Goal: Task Accomplishment & Management: Use online tool/utility

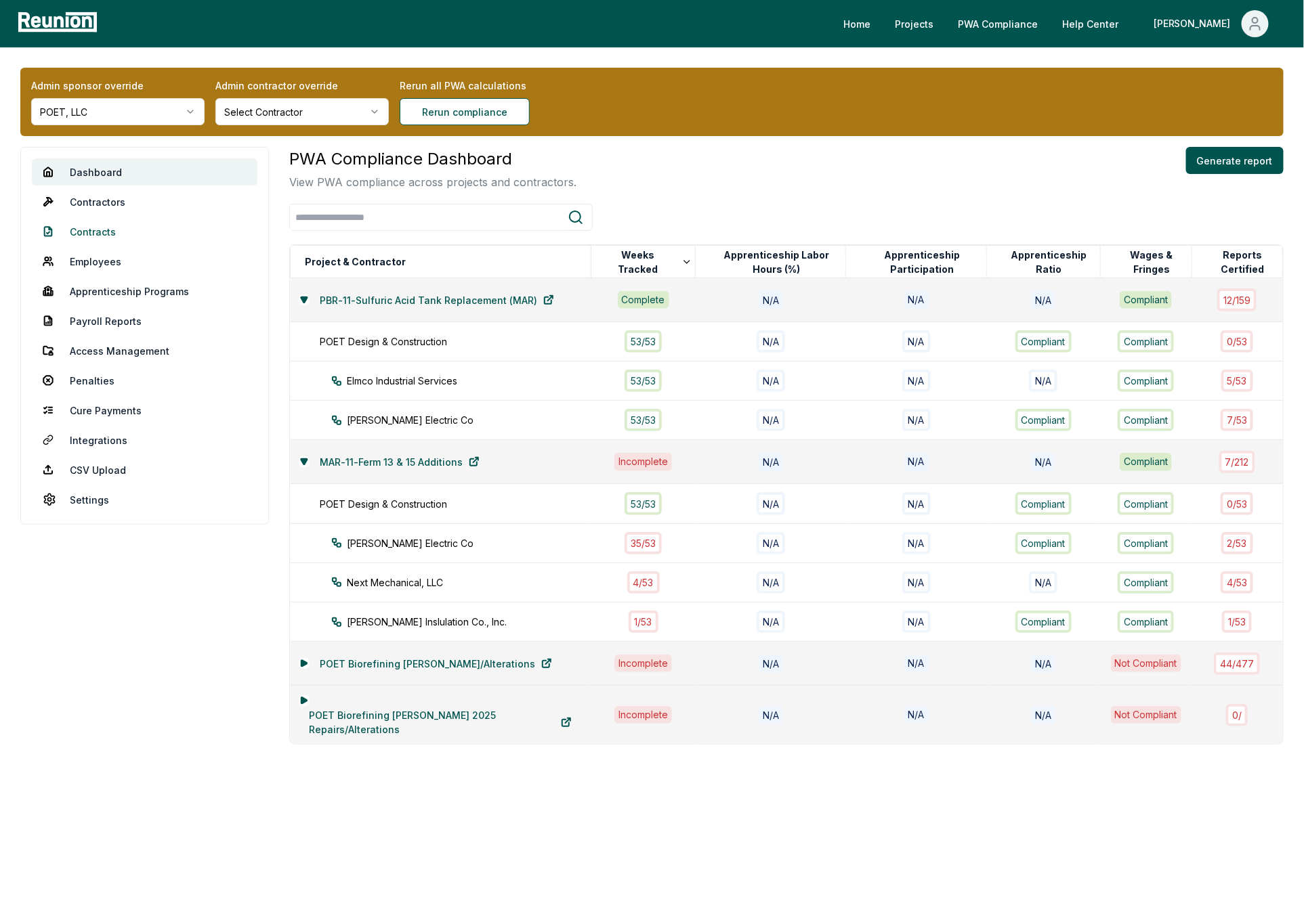
click at [106, 230] on link "Contracts" at bounding box center [144, 232] width 225 height 27
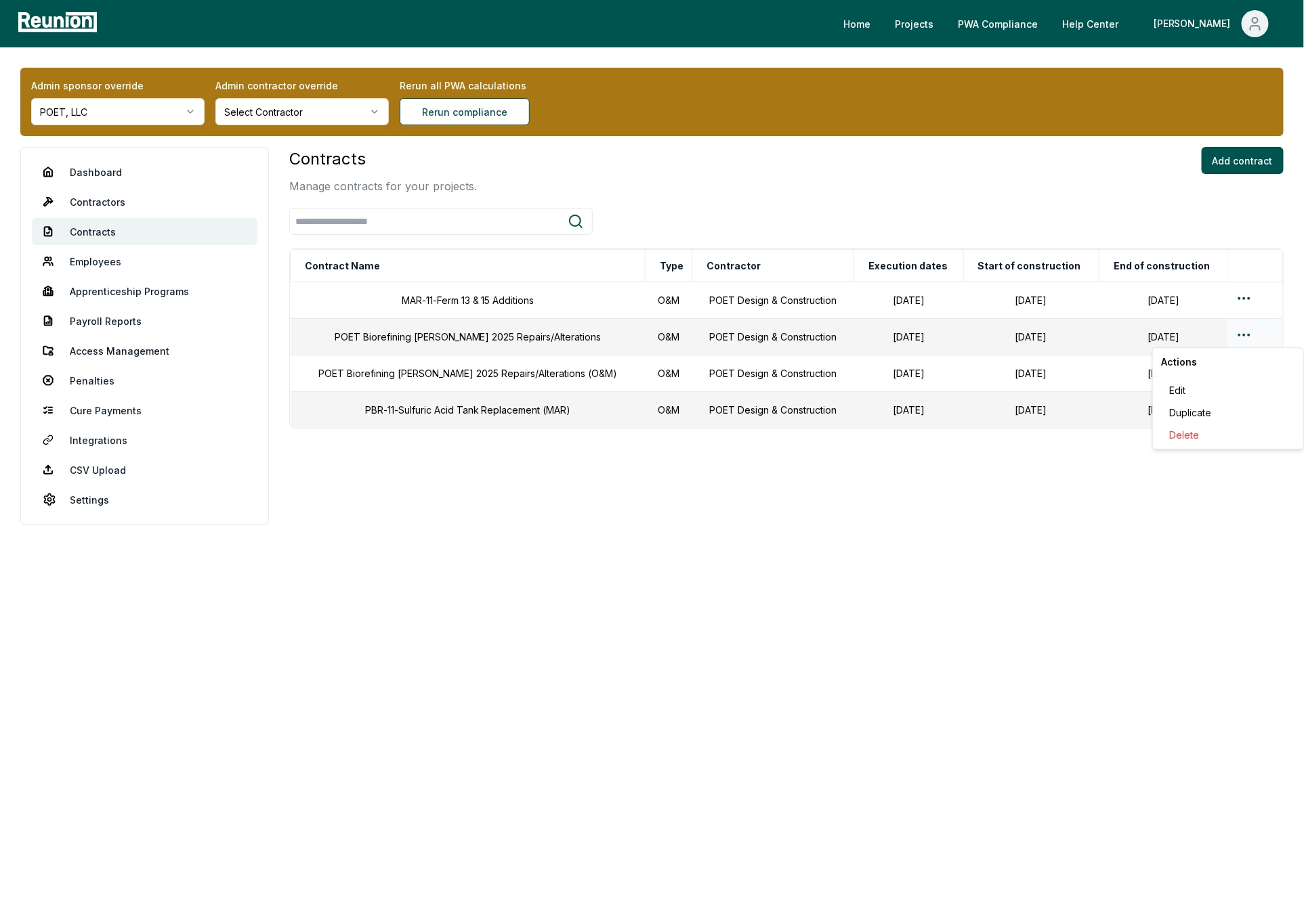
click at [1239, 332] on html "Please visit us on your desktop We're working on making our marketplace mobile-…" at bounding box center [652, 462] width 1304 height 924
click at [1202, 390] on div "Edit" at bounding box center [1228, 391] width 129 height 23
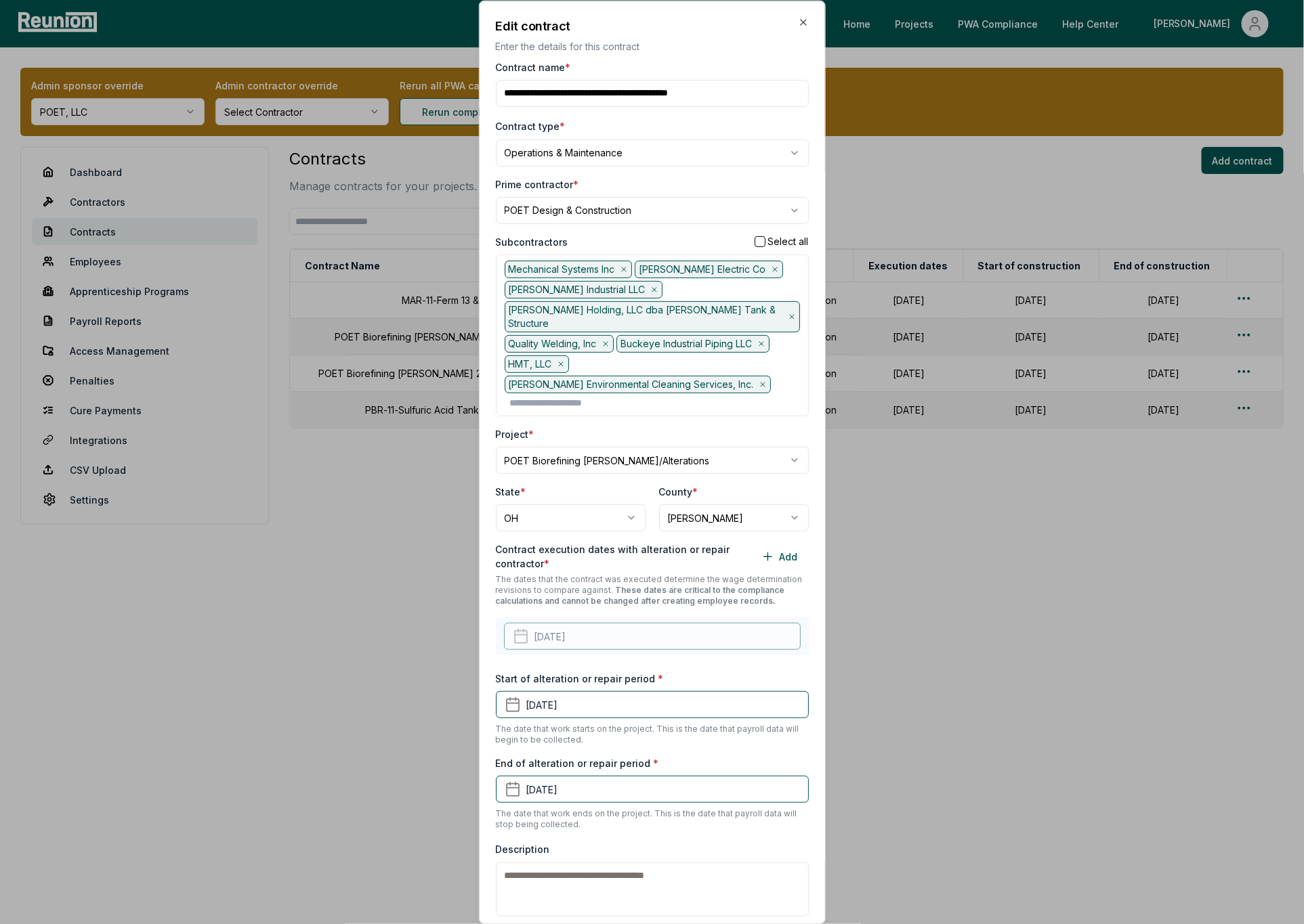
click at [595, 213] on body "Please visit us on your desktop We're working on making our marketplace mobile-…" at bounding box center [652, 462] width 1304 height 924
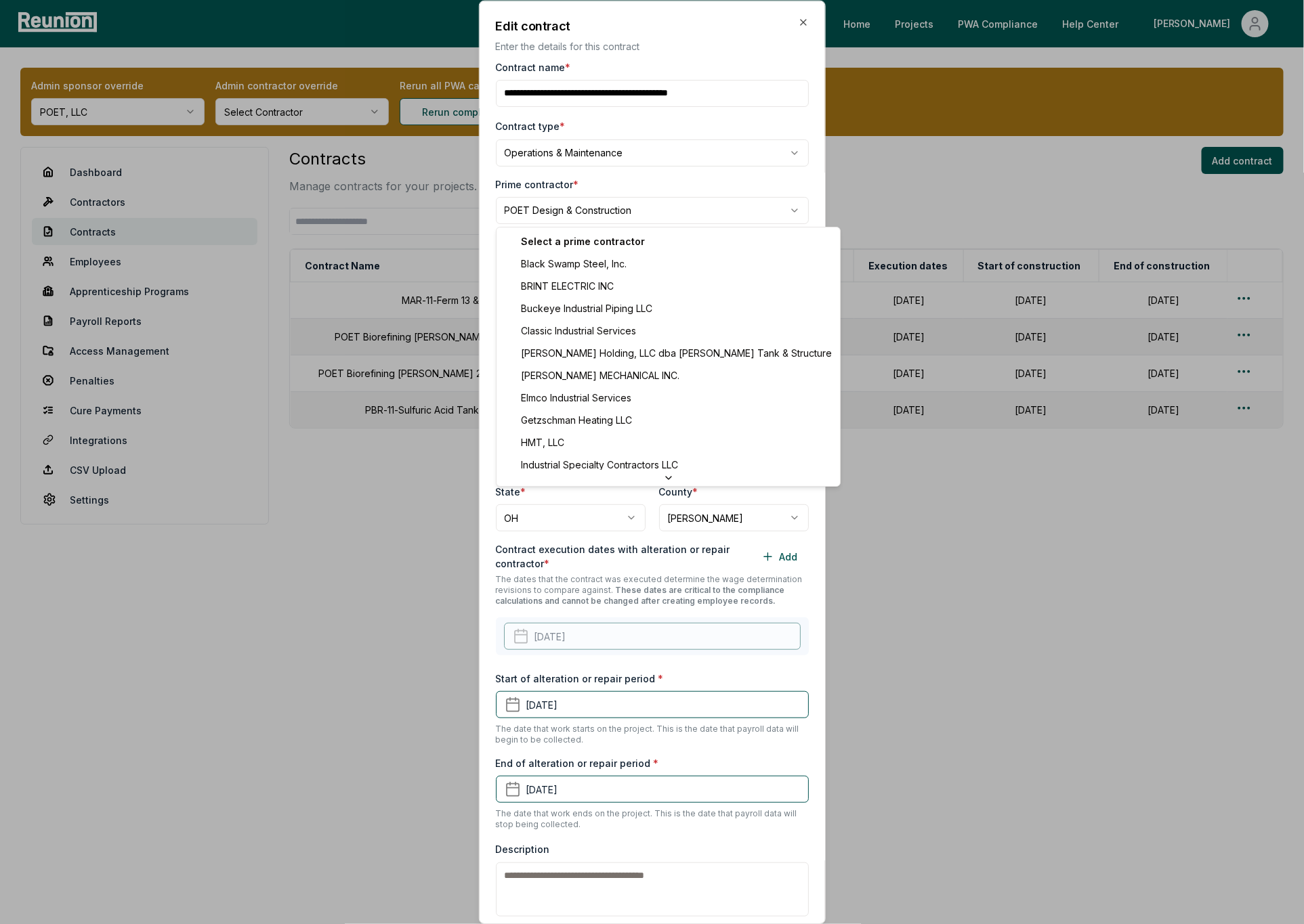
click at [941, 321] on div at bounding box center [652, 462] width 1304 height 924
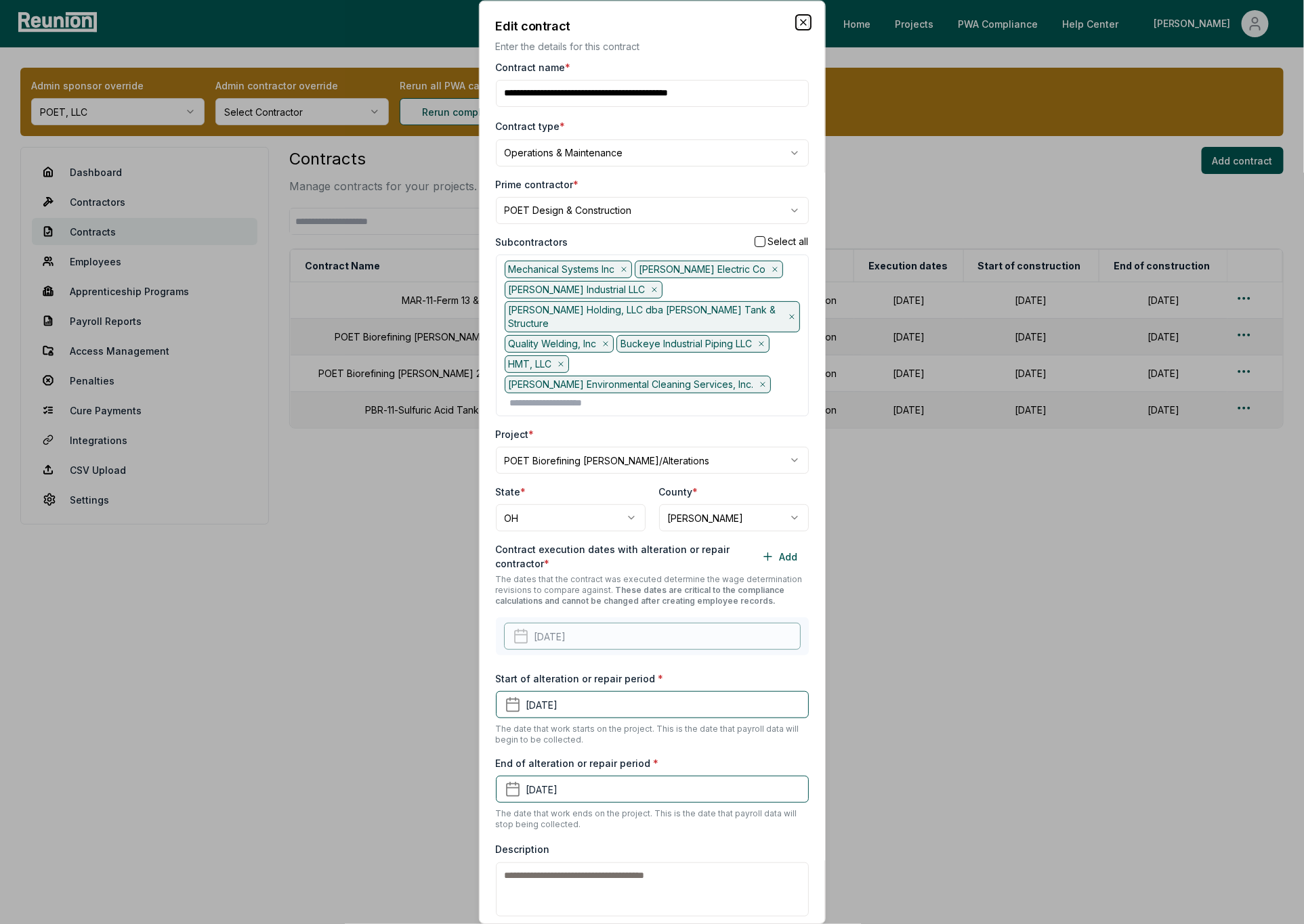
click at [803, 23] on icon "button" at bounding box center [803, 22] width 11 height 11
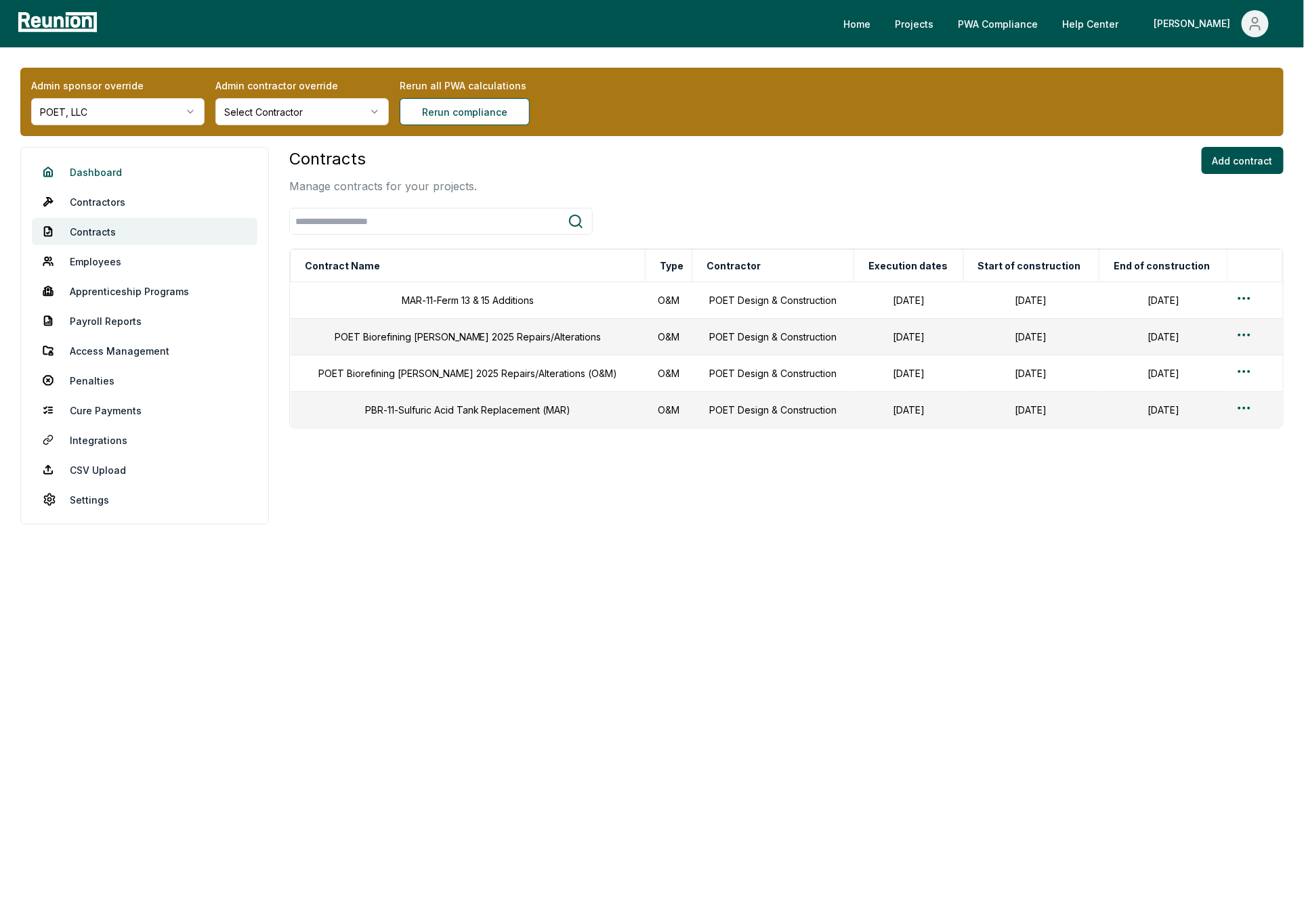
click at [98, 170] on link "Dashboard" at bounding box center [144, 172] width 225 height 27
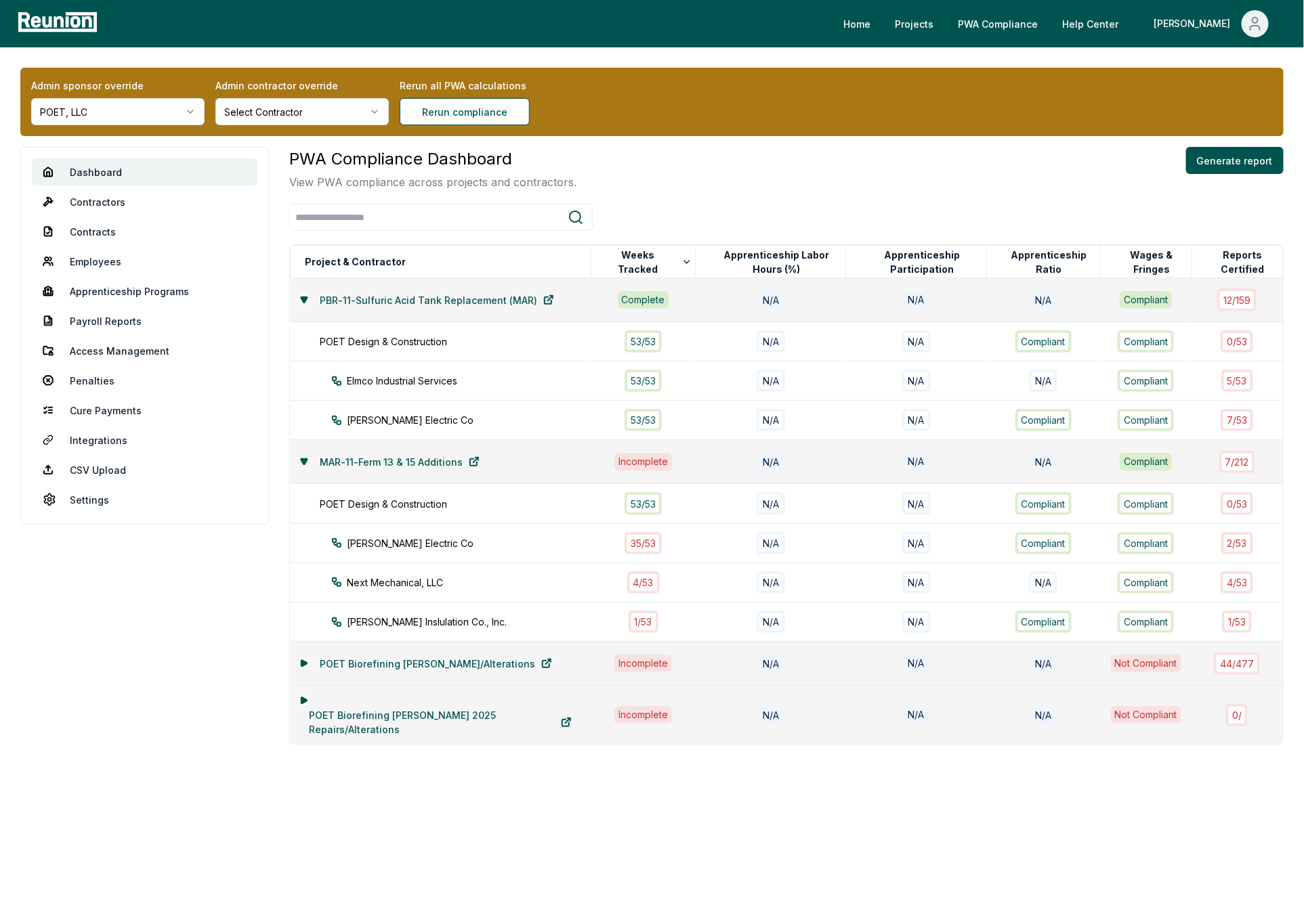
click at [306, 461] on icon at bounding box center [304, 462] width 8 height 8
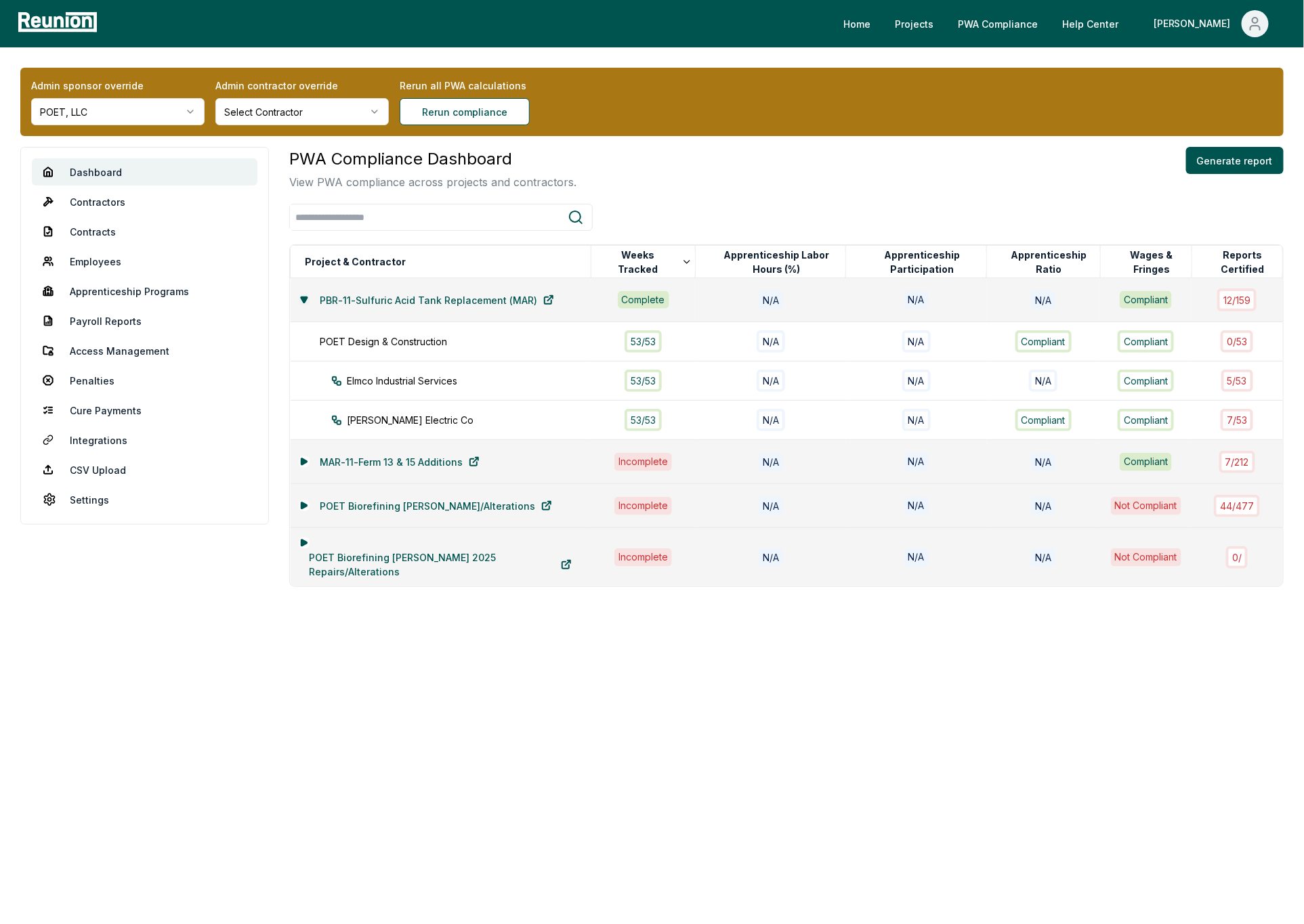
click at [305, 295] on button at bounding box center [303, 300] width 11 height 11
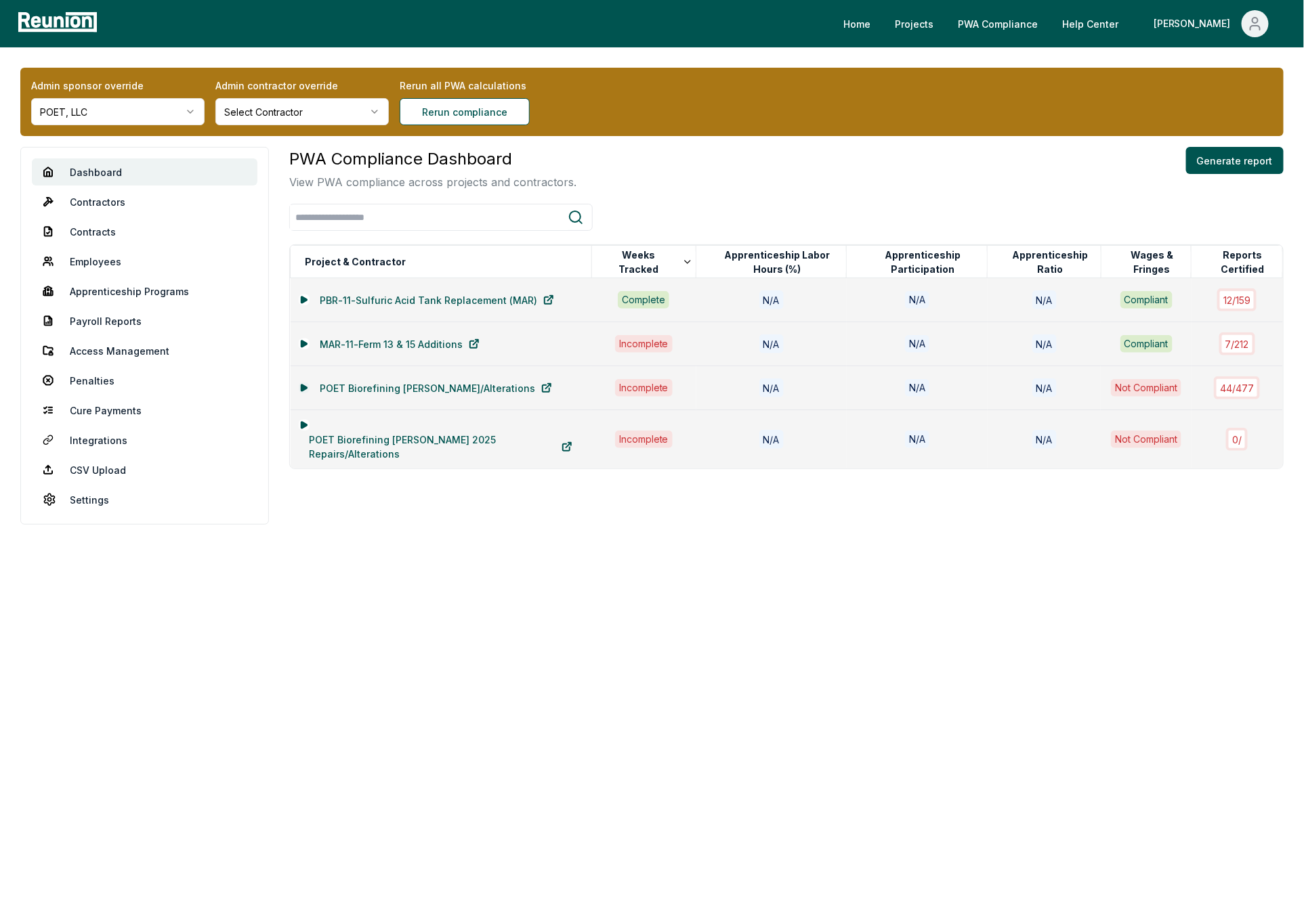
click at [301, 386] on icon at bounding box center [303, 388] width 6 height 6
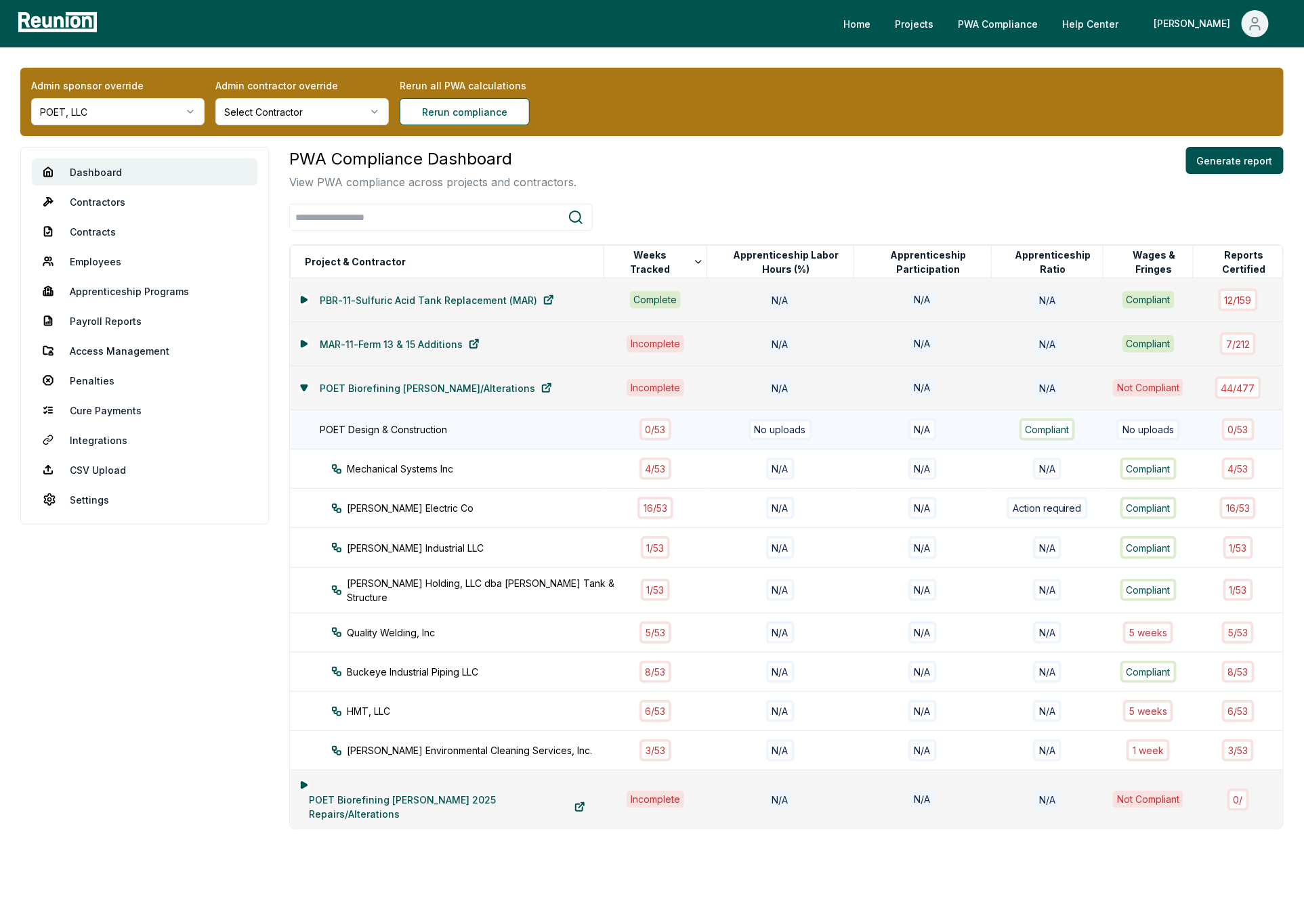
click at [399, 431] on div "POET Design & Construction" at bounding box center [469, 429] width 297 height 14
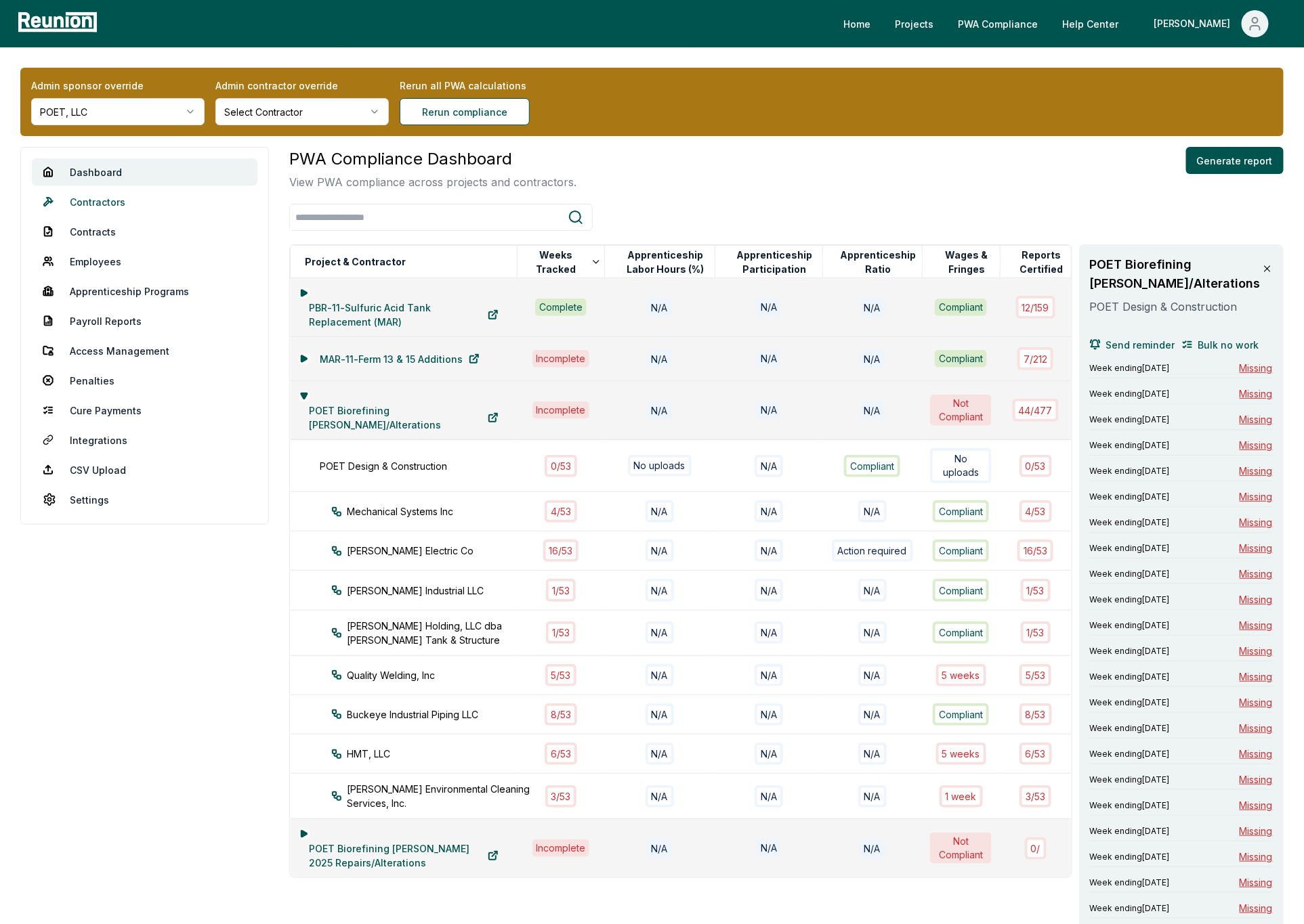
click at [102, 203] on link "Contractors" at bounding box center [144, 201] width 225 height 27
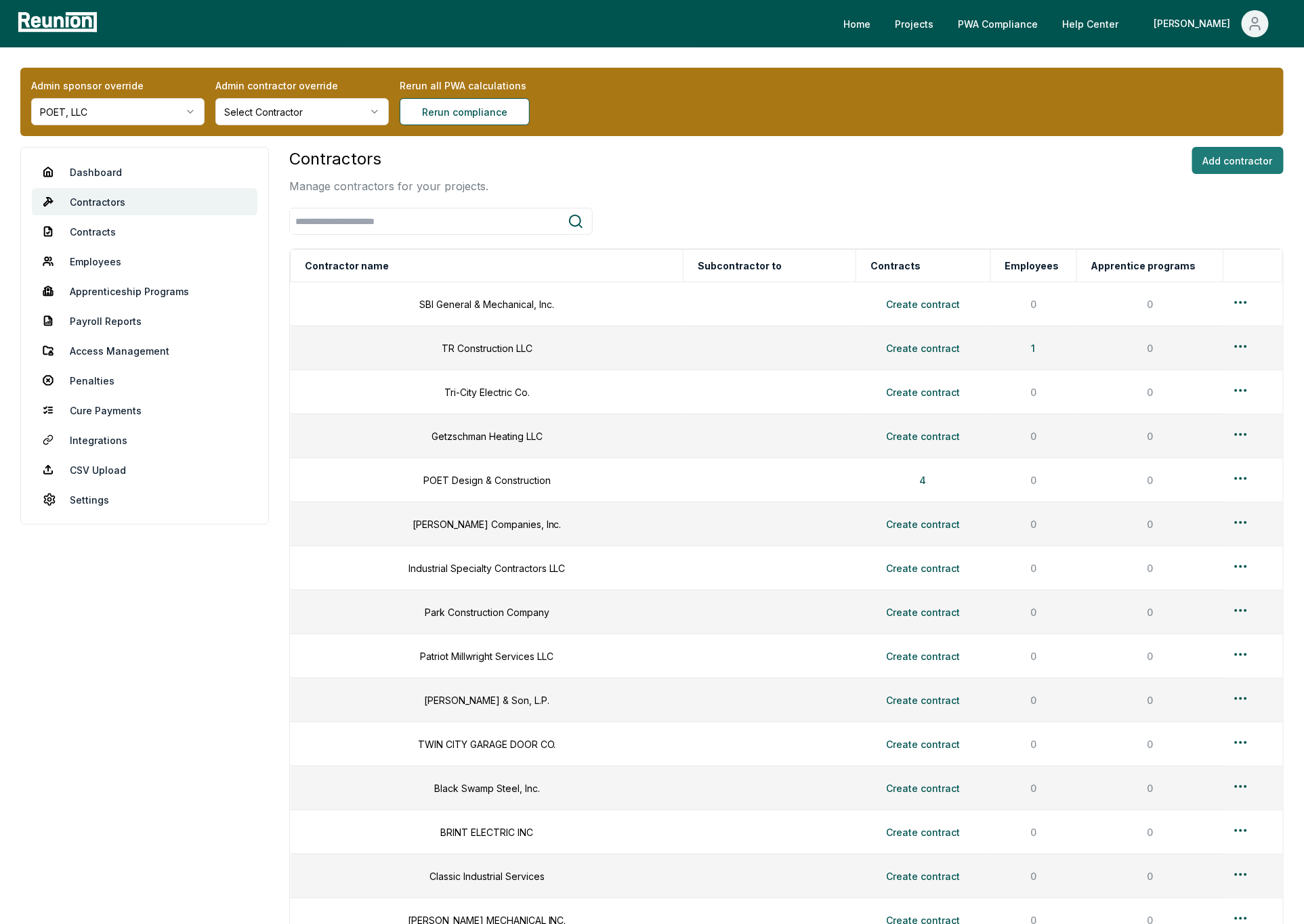
click at [1227, 148] on button "Add contractor" at bounding box center [1238, 160] width 92 height 27
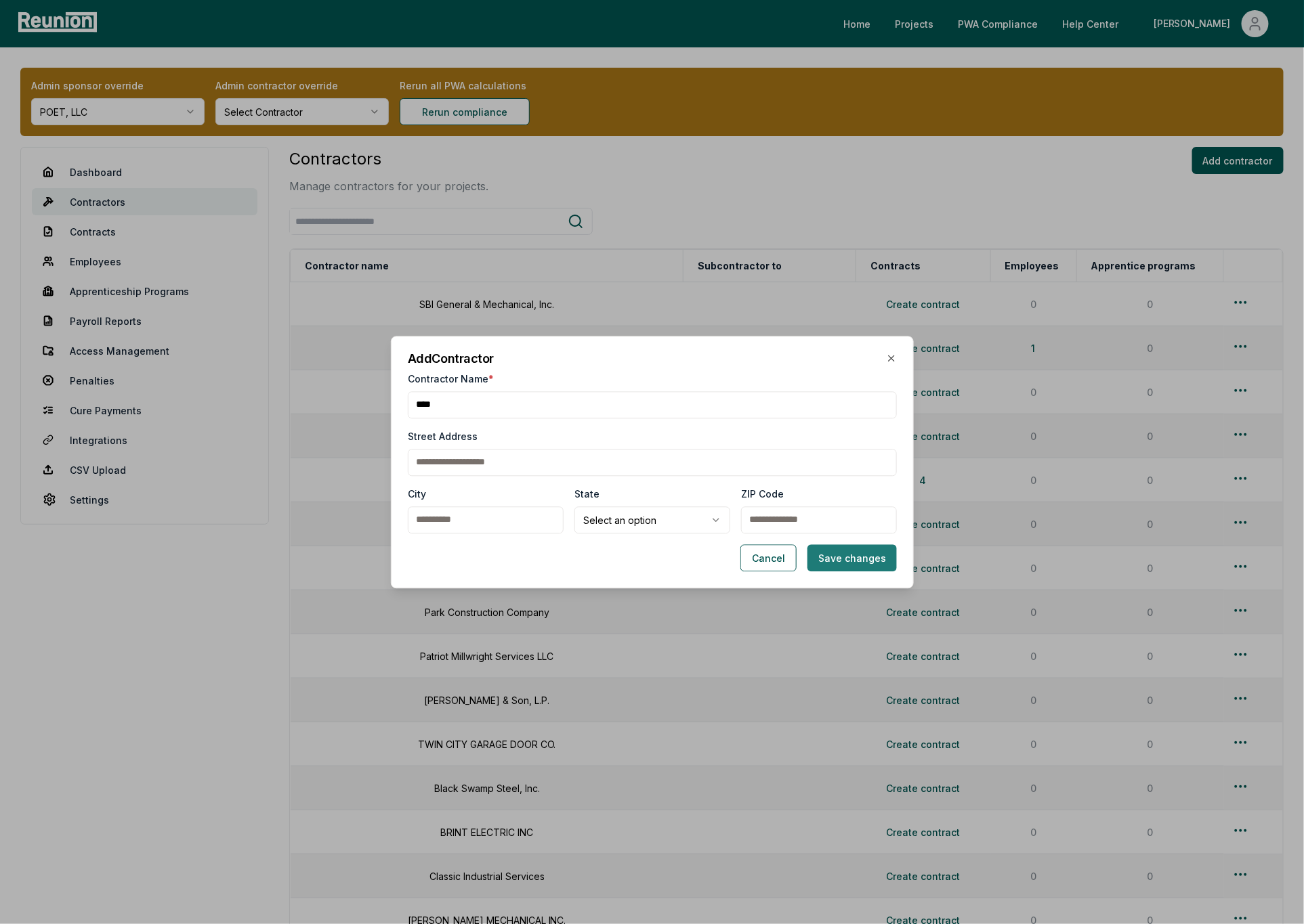
type input "****"
click at [846, 557] on button "Save changes" at bounding box center [852, 558] width 89 height 27
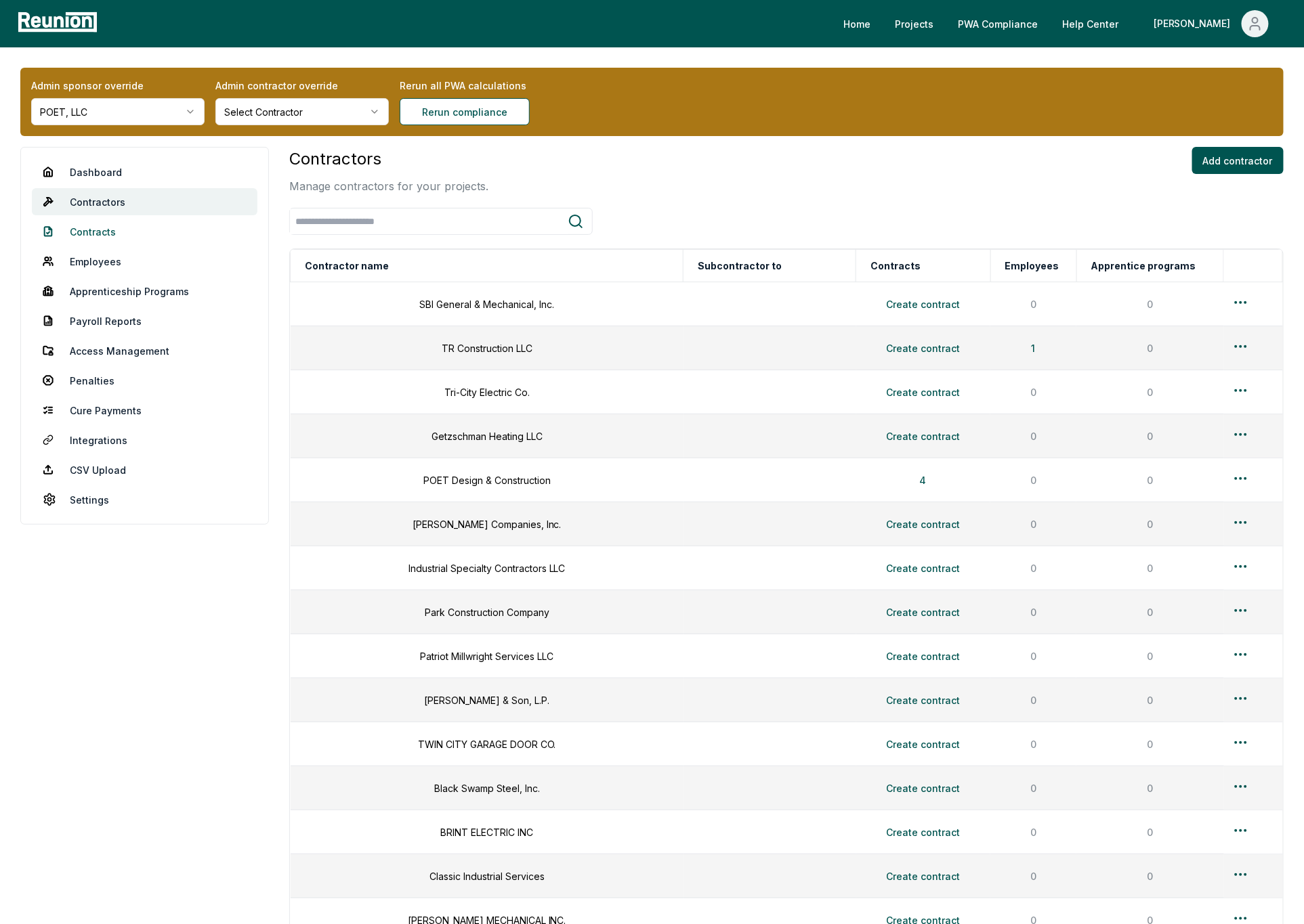
click at [95, 231] on link "Contracts" at bounding box center [144, 232] width 225 height 27
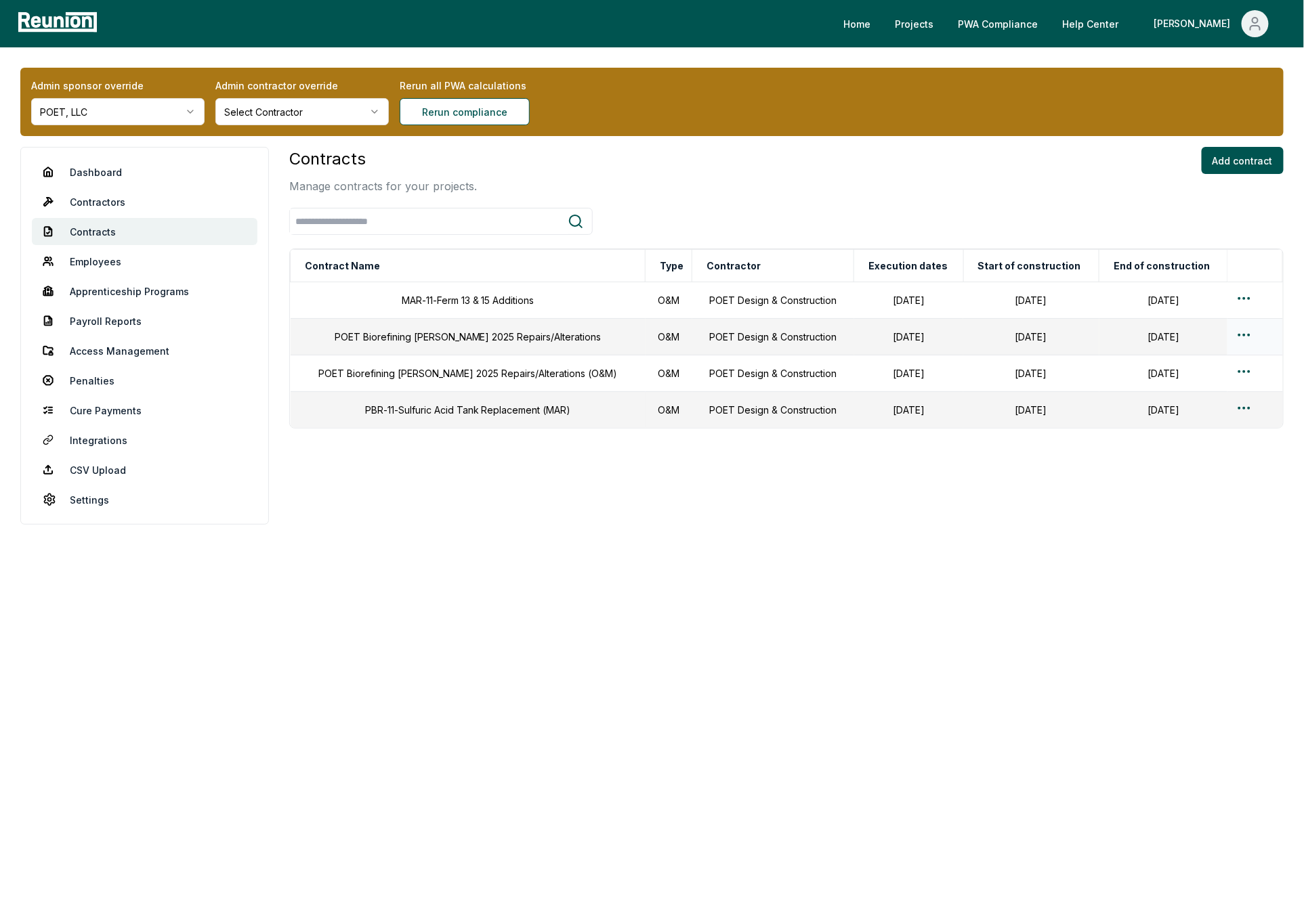
click at [1241, 337] on html "Please visit us on your desktop We're working on making our marketplace mobile-…" at bounding box center [652, 462] width 1304 height 924
click at [1186, 390] on div "Edit" at bounding box center [1228, 391] width 129 height 23
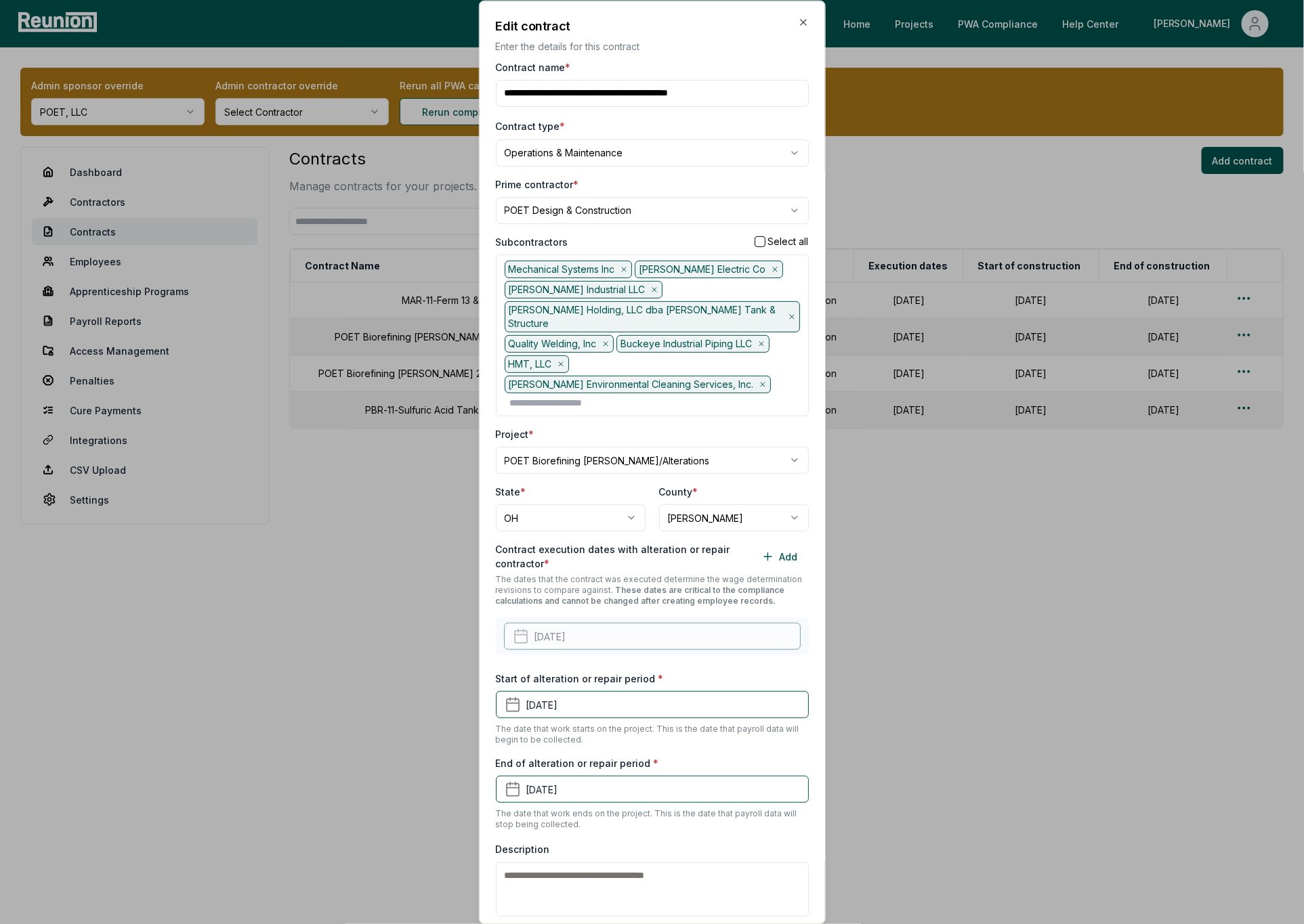
click at [585, 213] on body "Please visit us on your desktop We're working on making our marketplace mobile-…" at bounding box center [652, 462] width 1304 height 924
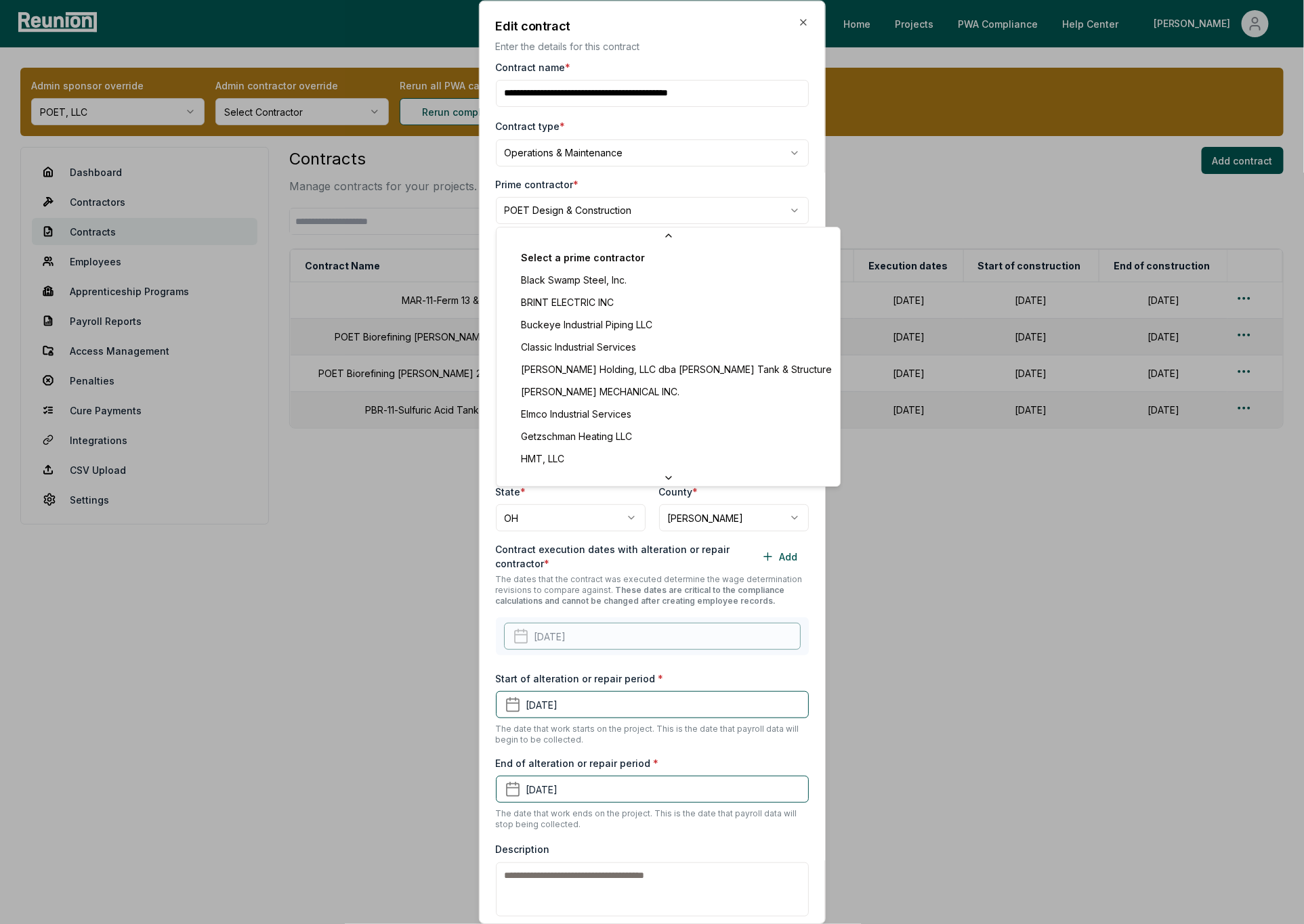
scroll to position [290, 0]
select select "**********"
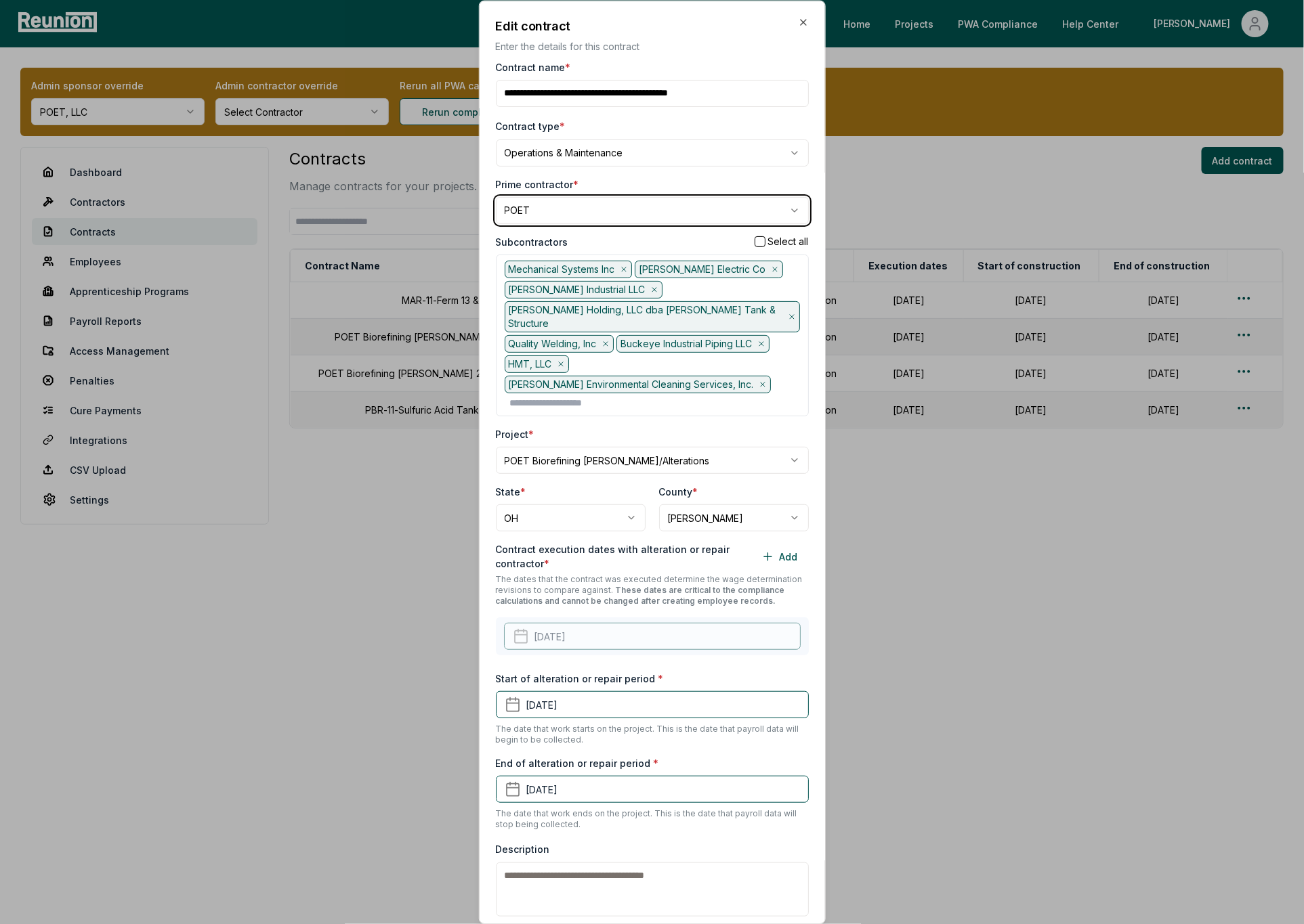
scroll to position [42, 0]
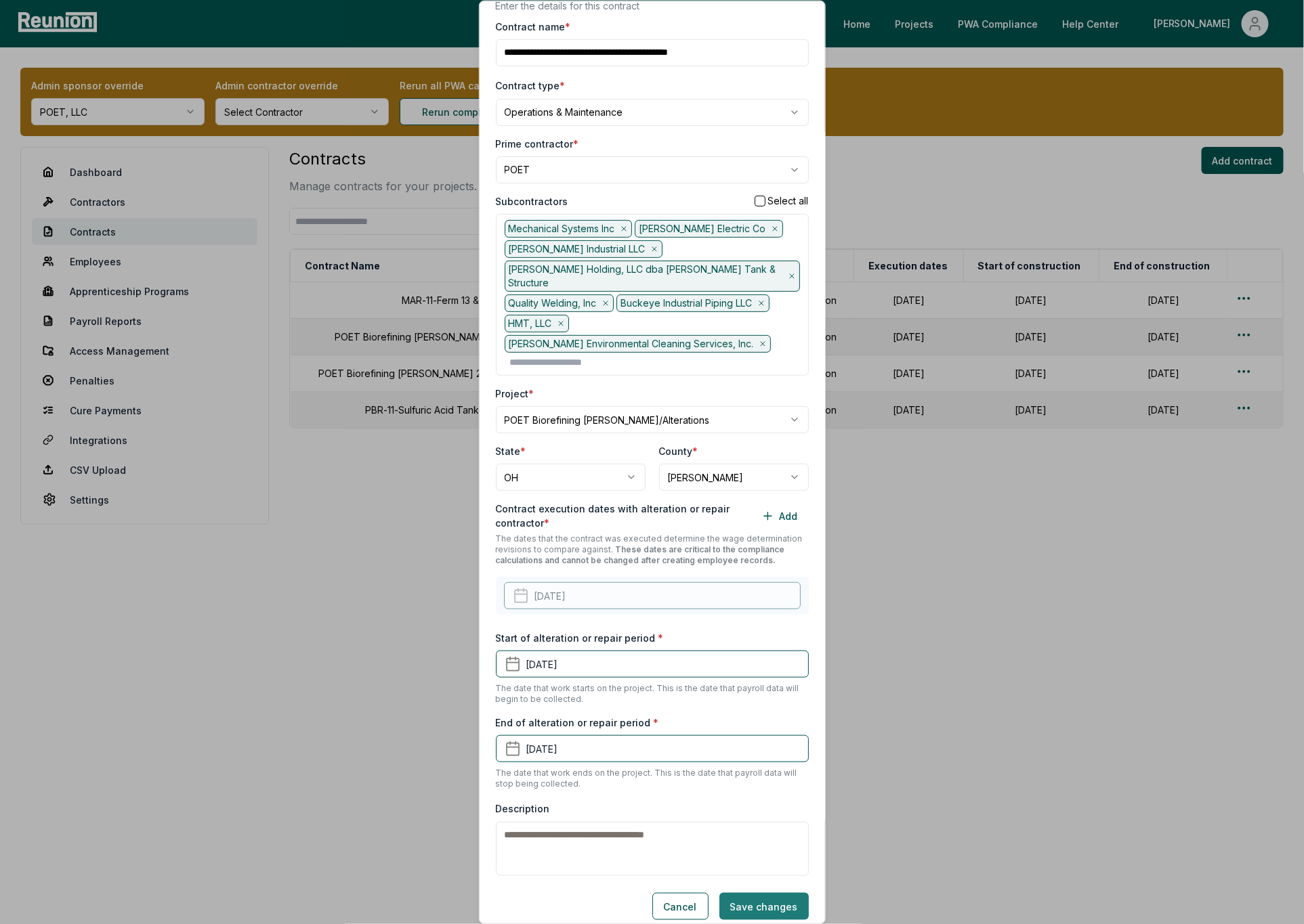
click at [765, 893] on button "Save changes" at bounding box center [764, 906] width 89 height 27
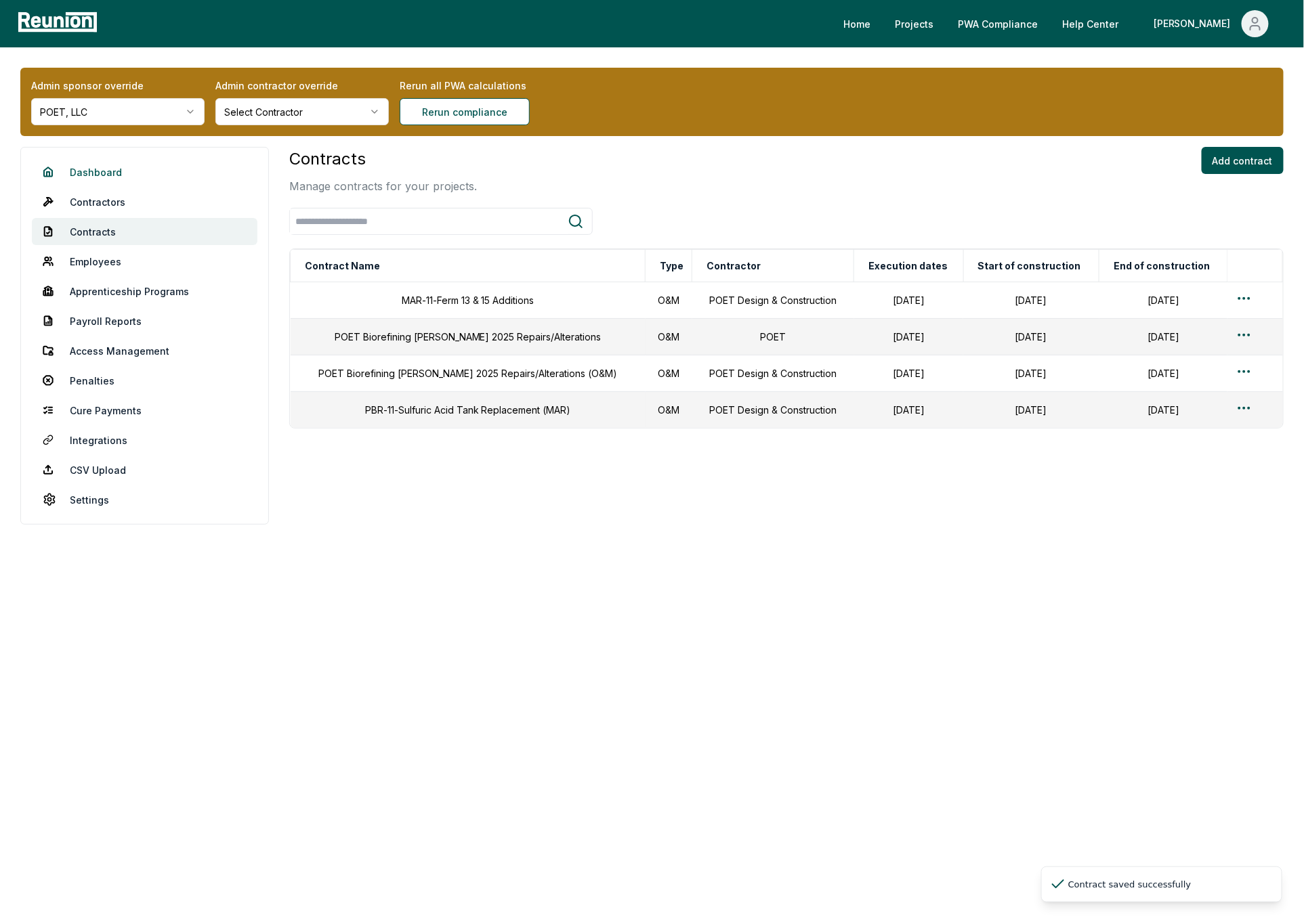
click at [101, 175] on link "Dashboard" at bounding box center [144, 172] width 225 height 27
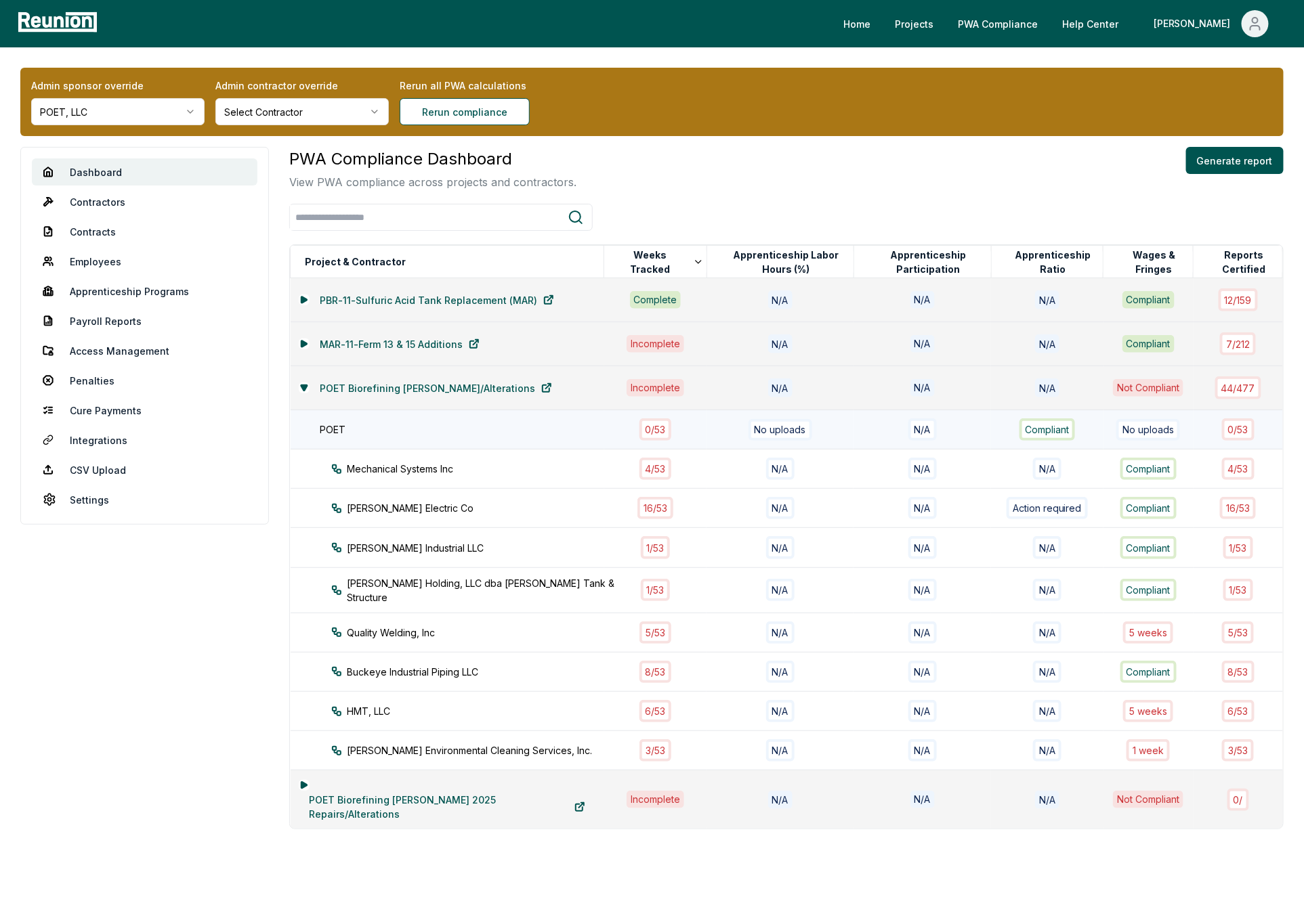
click at [510, 426] on div "POET" at bounding box center [469, 429] width 297 height 14
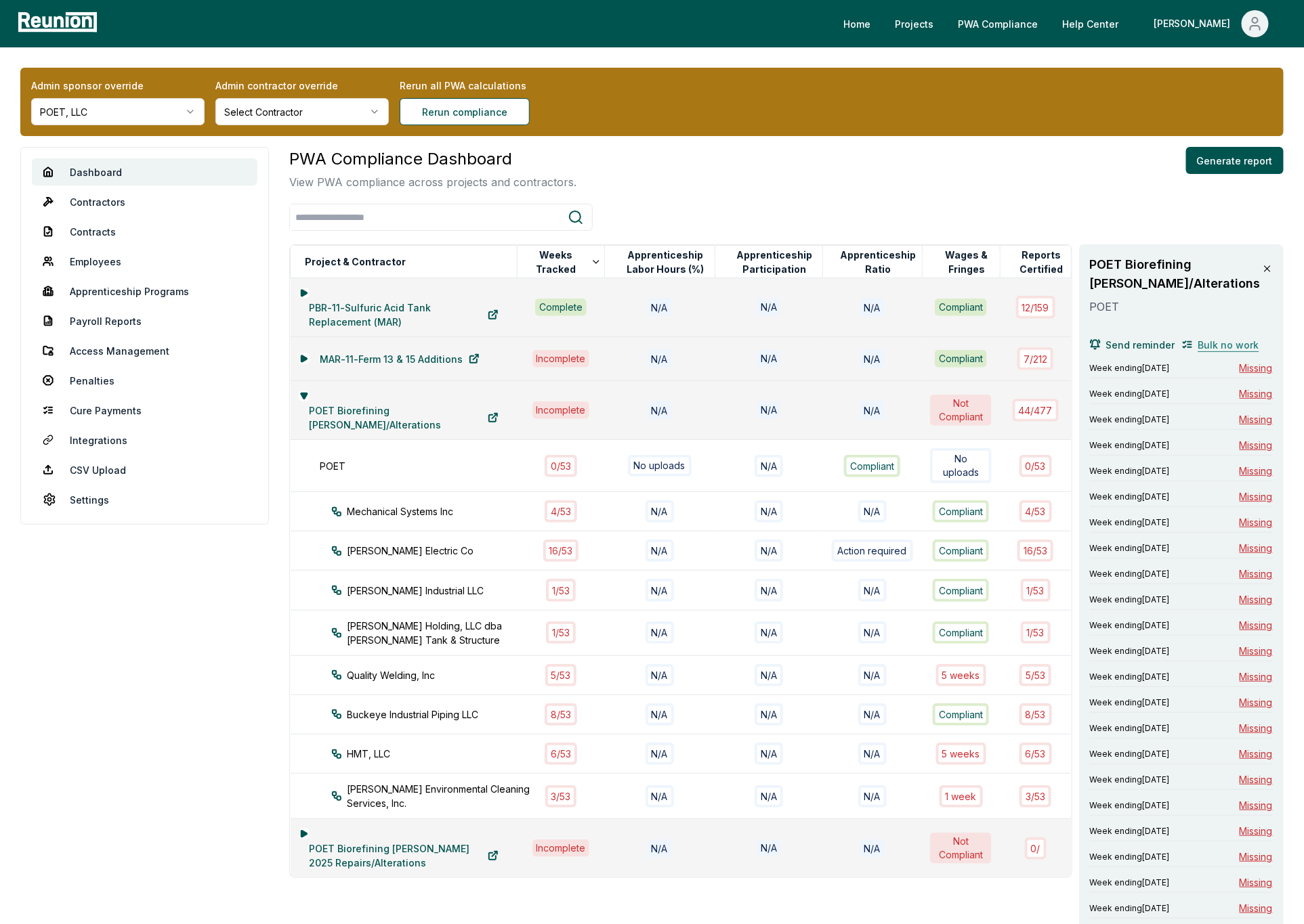
click at [1212, 341] on span "Bulk no work" at bounding box center [1229, 345] width 61 height 14
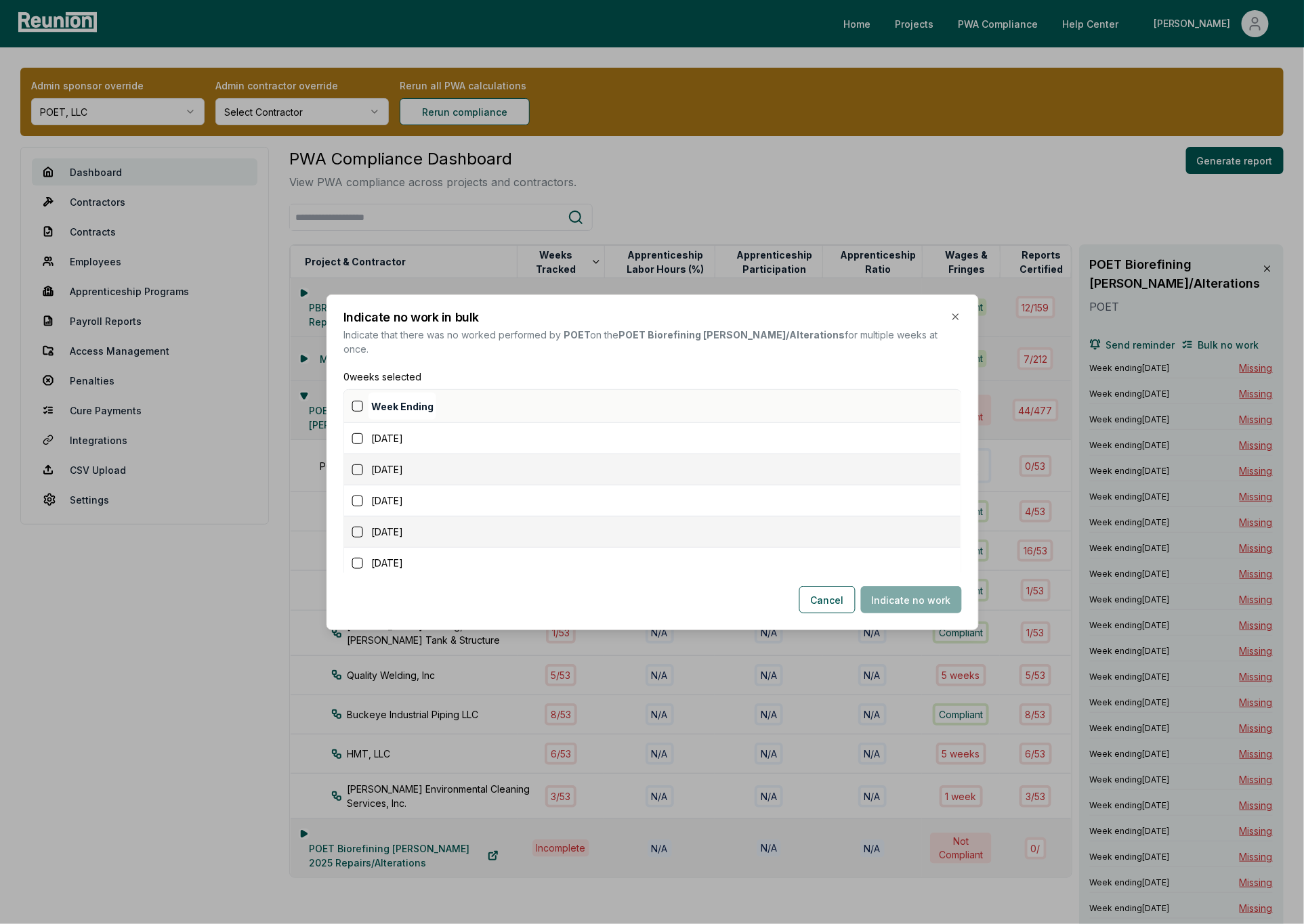
click at [356, 401] on button "button" at bounding box center [356, 406] width 11 height 11
click at [922, 596] on button "Indicate no work" at bounding box center [910, 600] width 101 height 27
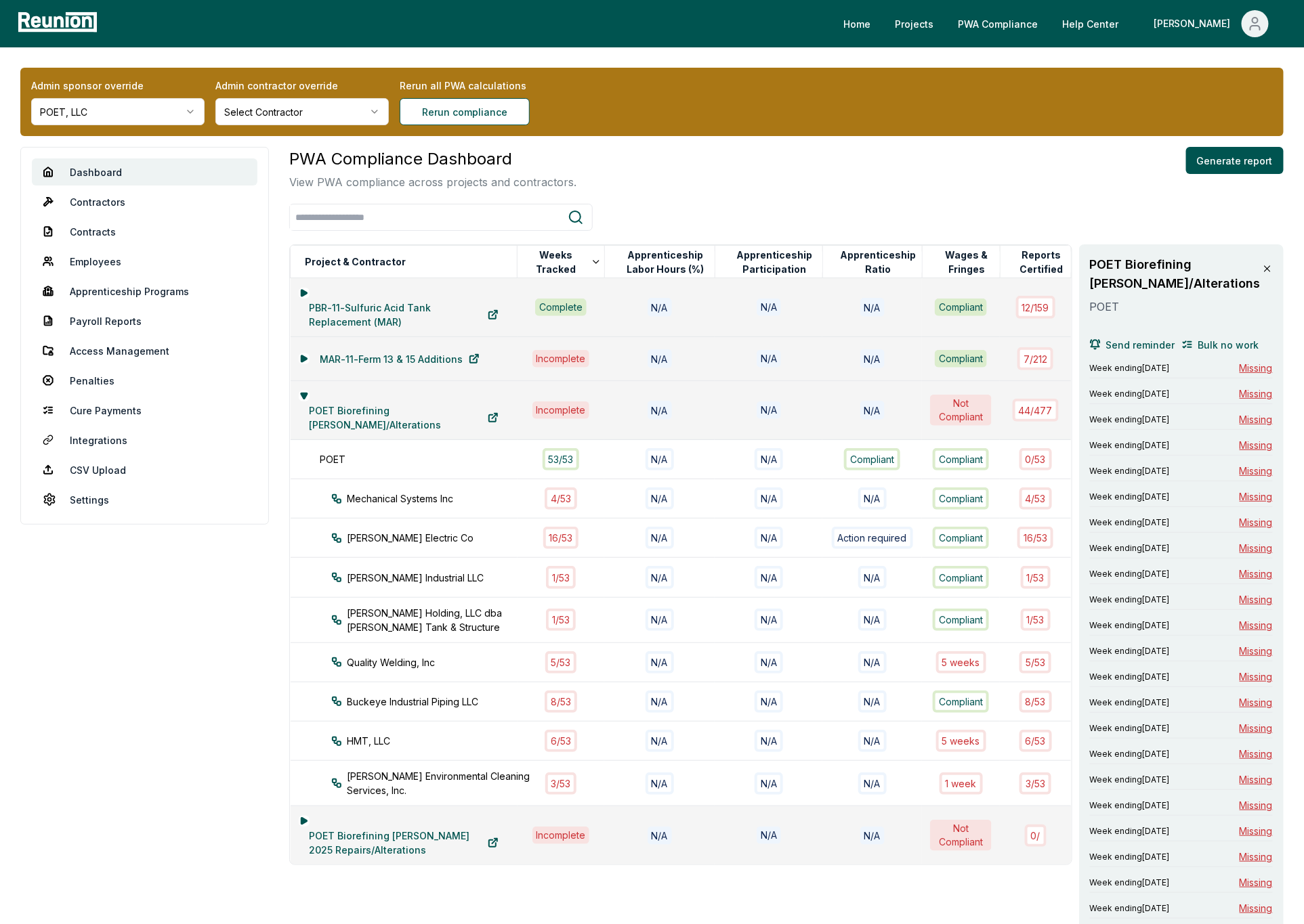
click at [772, 174] on div "PWA Compliance Dashboard View PWA compliance across projects and contractors. G…" at bounding box center [786, 169] width 995 height 44
click at [680, 150] on div "PWA Compliance Dashboard View PWA compliance across projects and contractors. G…" at bounding box center [786, 169] width 995 height 44
